Goal: Transaction & Acquisition: Purchase product/service

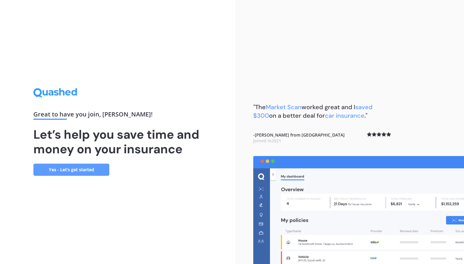
click at [82, 169] on link "Yes - Let’s get started" at bounding box center [71, 169] width 76 height 12
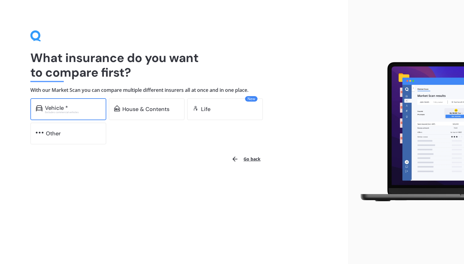
click at [80, 105] on div "Vehicle *" at bounding box center [73, 108] width 56 height 6
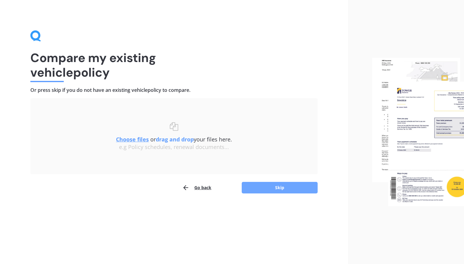
click at [278, 185] on button "Skip" at bounding box center [280, 188] width 76 height 12
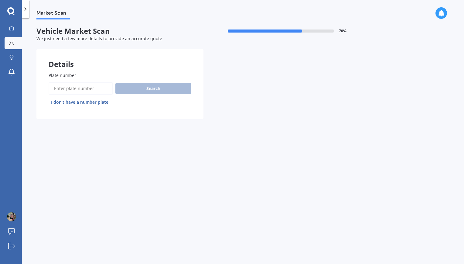
click at [80, 88] on input "Plate number" at bounding box center [81, 88] width 64 height 13
type input "mzl251"
click at [145, 88] on button "Search" at bounding box center [153, 89] width 76 height 12
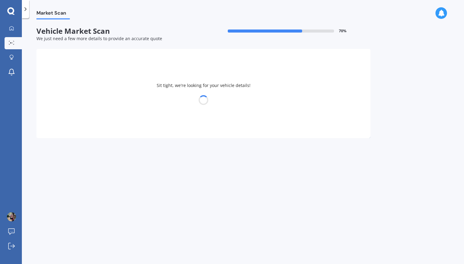
select select "HONDA"
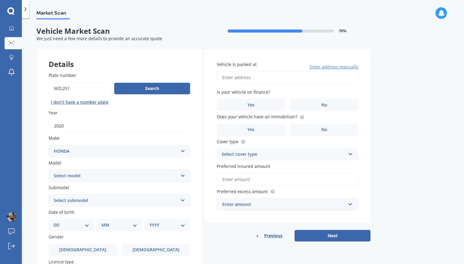
click at [183, 172] on select "Select model Accord Acty Acura Airwave Ascot Avancier Beat Capa City Civic Conc…" at bounding box center [120, 175] width 142 height 12
select select "CR-V"
click at [49, 170] on select "Select model Accord Acty Acura Airwave Ascot Avancier Beat Capa City Civic Conc…" at bounding box center [120, 175] width 142 height 12
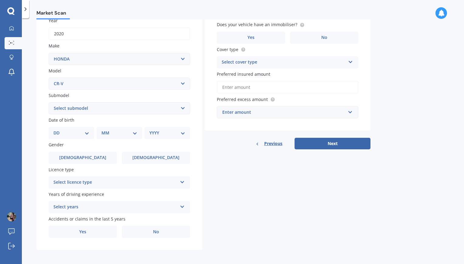
scroll to position [95, 0]
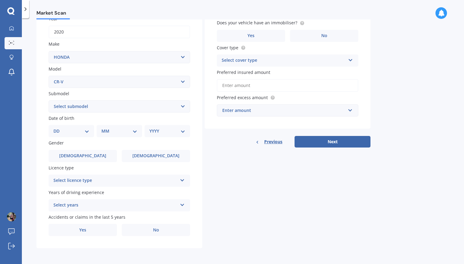
click at [167, 204] on div "Select years" at bounding box center [115, 204] width 124 height 7
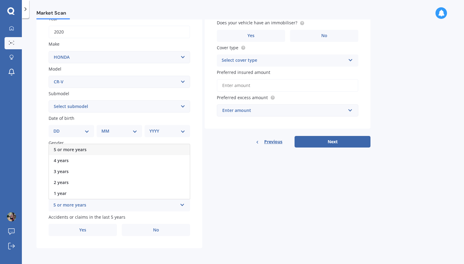
click at [152, 149] on div "5 or more years" at bounding box center [119, 149] width 141 height 11
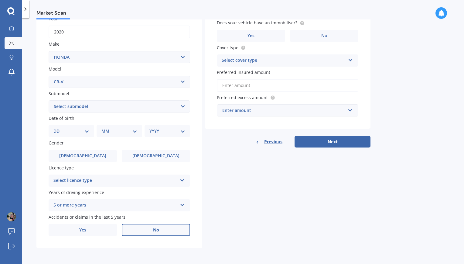
click at [156, 230] on span "No" at bounding box center [156, 229] width 6 height 5
click at [0, 0] on input "No" at bounding box center [0, 0] width 0 height 0
click at [158, 179] on div "Select licence type" at bounding box center [115, 180] width 124 height 7
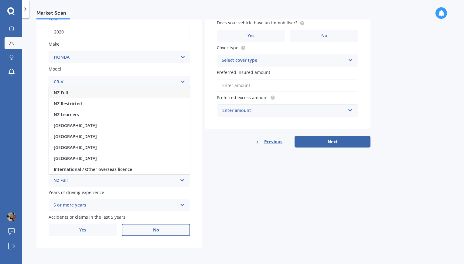
click at [131, 94] on div "NZ Full" at bounding box center [119, 92] width 141 height 11
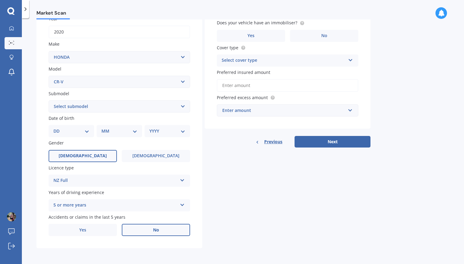
click at [80, 158] on span "[DEMOGRAPHIC_DATA]" at bounding box center [83, 155] width 48 height 5
click at [0, 0] on input "[DEMOGRAPHIC_DATA]" at bounding box center [0, 0] width 0 height 0
click at [86, 128] on select "DD 01 02 03 04 05 06 07 08 09 10 11 12 13 14 15 16 17 18 19 20 21 22 23 24 25 2…" at bounding box center [71, 131] width 36 height 7
select select "30"
click at [58, 128] on select "DD 01 02 03 04 05 06 07 08 09 10 11 12 13 14 15 16 17 18 19 20 21 22 23 24 25 2…" at bounding box center [71, 131] width 36 height 7
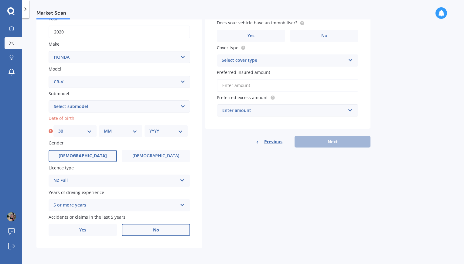
click at [126, 127] on div "MM 01 02 03 04 05 06 07 08 09 10 11 12" at bounding box center [120, 131] width 43 height 12
click at [126, 131] on select "MM 01 02 03 04 05 06 07 08 09 10 11 12" at bounding box center [120, 131] width 33 height 7
select select "12"
click at [104, 128] on select "MM 01 02 03 04 05 06 07 08 09 10 11 12" at bounding box center [120, 131] width 33 height 7
click at [170, 129] on select "YYYY 2025 2024 2023 2022 2021 2020 2019 2018 2017 2016 2015 2014 2013 2012 2011…" at bounding box center [165, 131] width 33 height 7
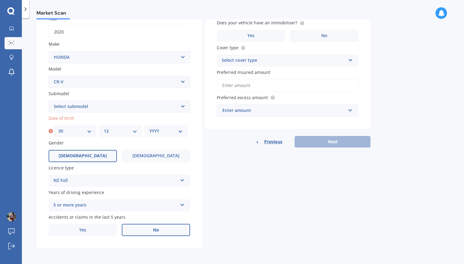
select select "1981"
click at [149, 128] on select "YYYY 2025 2024 2023 2022 2021 2020 2019 2018 2017 2016 2015 2014 2013 2012 2011…" at bounding box center [165, 131] width 33 height 7
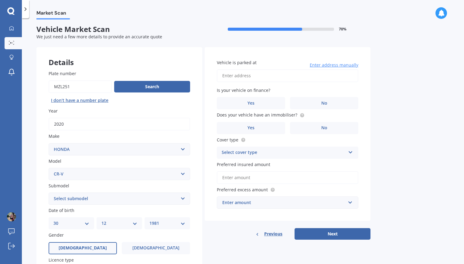
scroll to position [0, 0]
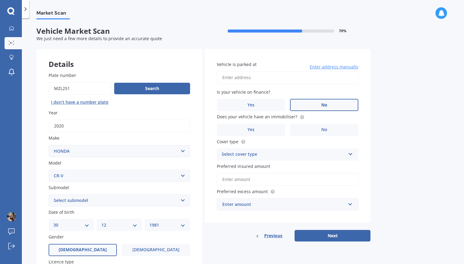
click at [321, 107] on span "No" at bounding box center [324, 104] width 6 height 5
click at [0, 0] on input "No" at bounding box center [0, 0] width 0 height 0
click at [269, 125] on label "Yes" at bounding box center [251, 130] width 68 height 12
click at [0, 0] on input "Yes" at bounding box center [0, 0] width 0 height 0
click at [290, 155] on div "Select cover type" at bounding box center [284, 154] width 124 height 7
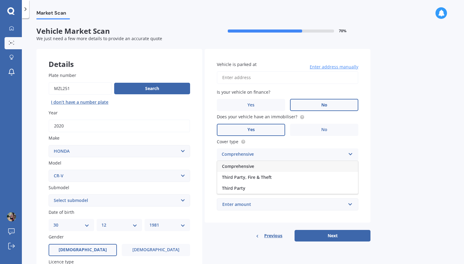
click at [282, 168] on div "Comprehensive" at bounding box center [287, 166] width 141 height 11
click at [257, 78] on input "Vehicle is parked at" at bounding box center [288, 77] width 142 height 13
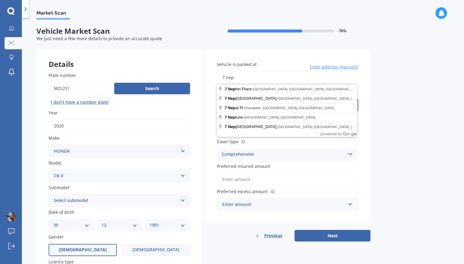
click at [267, 78] on input "7 nep" at bounding box center [288, 77] width 142 height 13
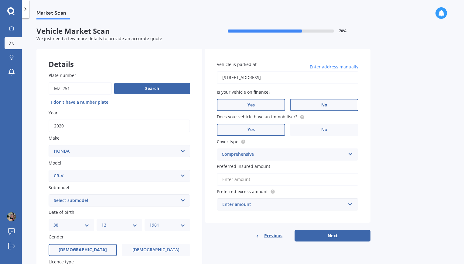
type input "[STREET_ADDRESS]"
click at [294, 203] on div "Enter amount" at bounding box center [283, 204] width 123 height 7
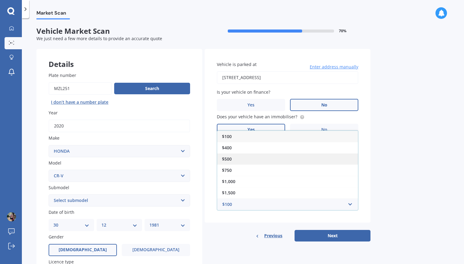
click at [238, 157] on div "$500" at bounding box center [287, 158] width 141 height 11
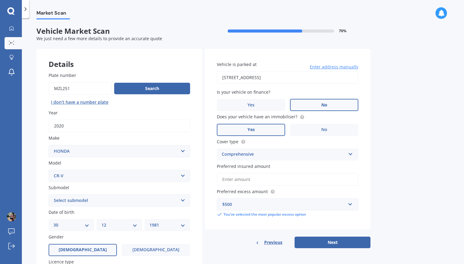
click at [284, 182] on input "Preferred insured amount" at bounding box center [288, 179] width 142 height 13
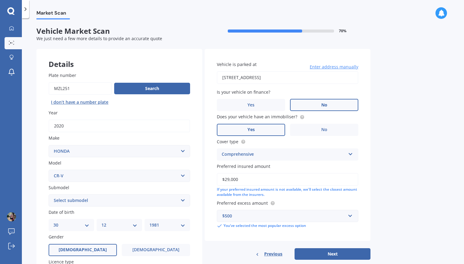
type input "$29,000"
click at [391, 209] on div "Market Scan Vehicle Market Scan 70 % We just need a few more details to provide…" at bounding box center [243, 141] width 442 height 245
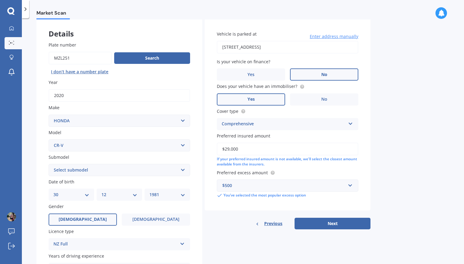
scroll to position [91, 0]
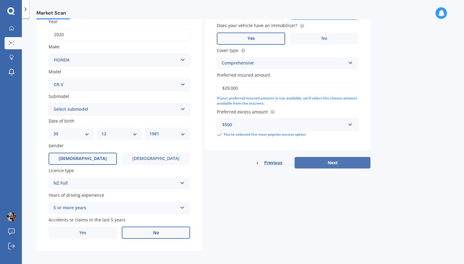
click at [335, 161] on button "Next" at bounding box center [333, 163] width 76 height 12
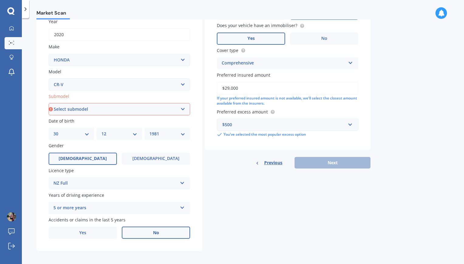
click at [161, 111] on select "Select submodel (all other) 2WD 2WD Sport 7 1.5 2WD Touring 1.5 4WD AWD AWD Spo…" at bounding box center [120, 109] width 142 height 12
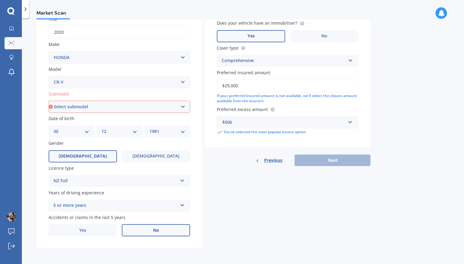
scroll to position [95, 0]
click at [184, 106] on select "Select submodel (all other) 2WD 2WD Sport 7 1.5 2WD Touring 1.5 4WD AWD AWD Spo…" at bounding box center [120, 106] width 142 height 12
click at [159, 107] on select "Select submodel (all other) 2WD 2WD Sport 7 1.5 2WD Touring 1.5 4WD AWD AWD Spo…" at bounding box center [120, 106] width 142 height 12
select select "2WD SPORT 7 1.5"
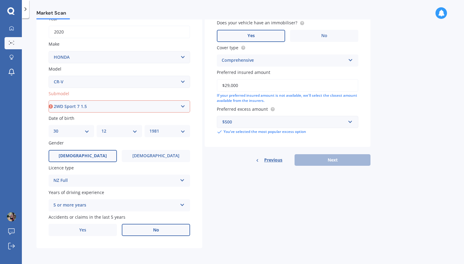
click at [49, 100] on select "Select submodel (all other) 2WD 2WD Sport 7 1.5 2WD Touring 1.5 4WD AWD AWD Spo…" at bounding box center [120, 106] width 142 height 12
click at [341, 157] on button "Next" at bounding box center [333, 160] width 76 height 12
select select "30"
select select "12"
select select "1981"
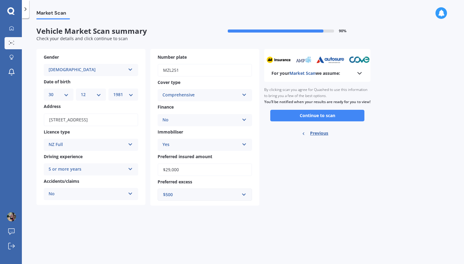
scroll to position [0, 0]
click at [350, 73] on div "For your Market Scan we assume:" at bounding box center [317, 73] width 92 height 7
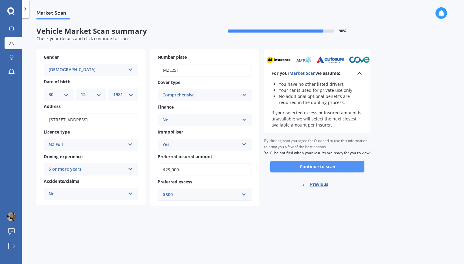
click at [338, 171] on button "Continue to scan" at bounding box center [317, 167] width 94 height 12
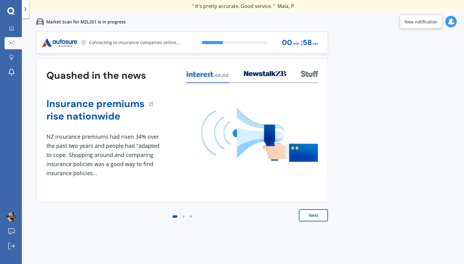
click at [310, 218] on button "Next" at bounding box center [313, 215] width 29 height 12
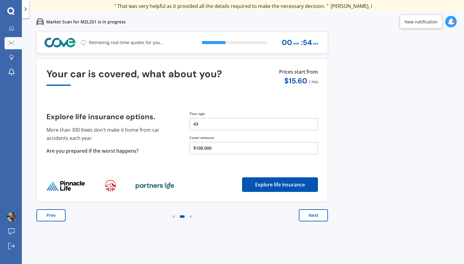
click at [316, 217] on button "Next" at bounding box center [313, 215] width 29 height 12
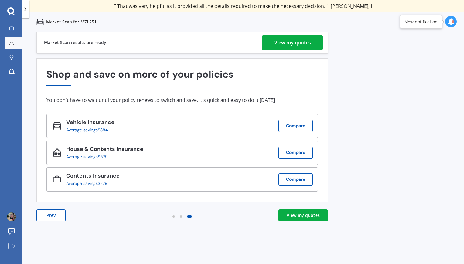
click at [289, 30] on div "Market Scan for MZL251" at bounding box center [243, 21] width 442 height 19
click at [289, 39] on div "View my quotes" at bounding box center [292, 42] width 37 height 15
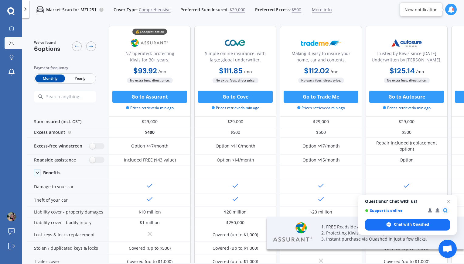
click at [81, 77] on span "Yearly" at bounding box center [80, 78] width 30 height 8
